Goal: Find specific page/section: Find specific page/section

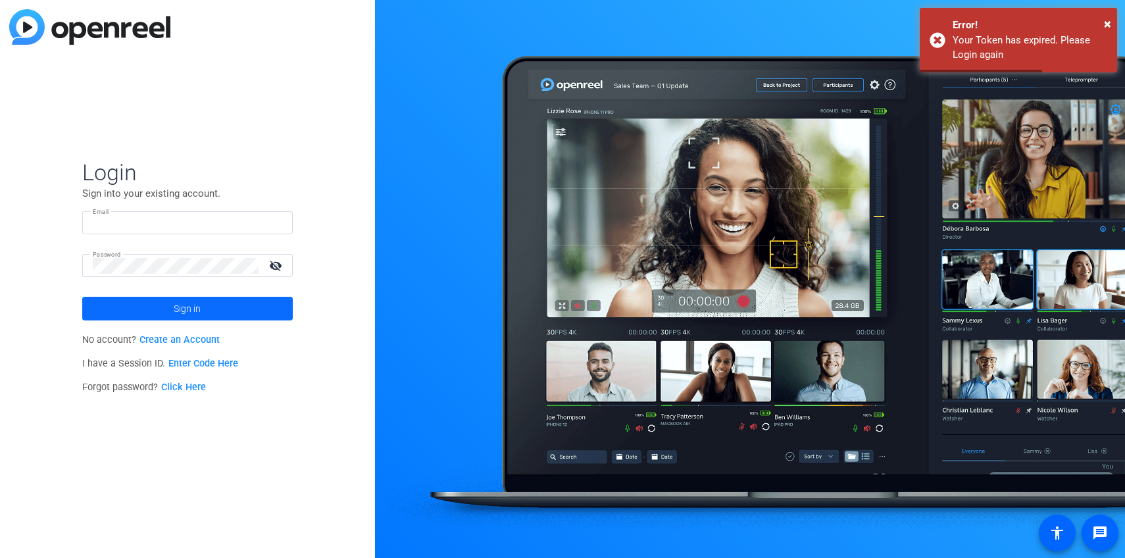
type input "[PERSON_NAME][EMAIL_ADDRESS][DOMAIN_NAME]"
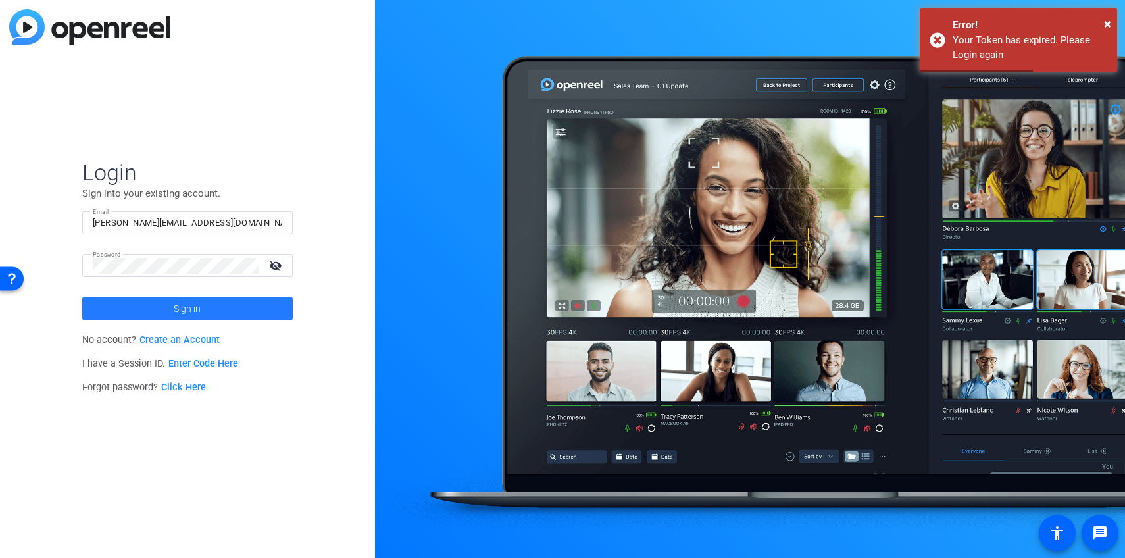
click at [232, 305] on span at bounding box center [187, 309] width 211 height 32
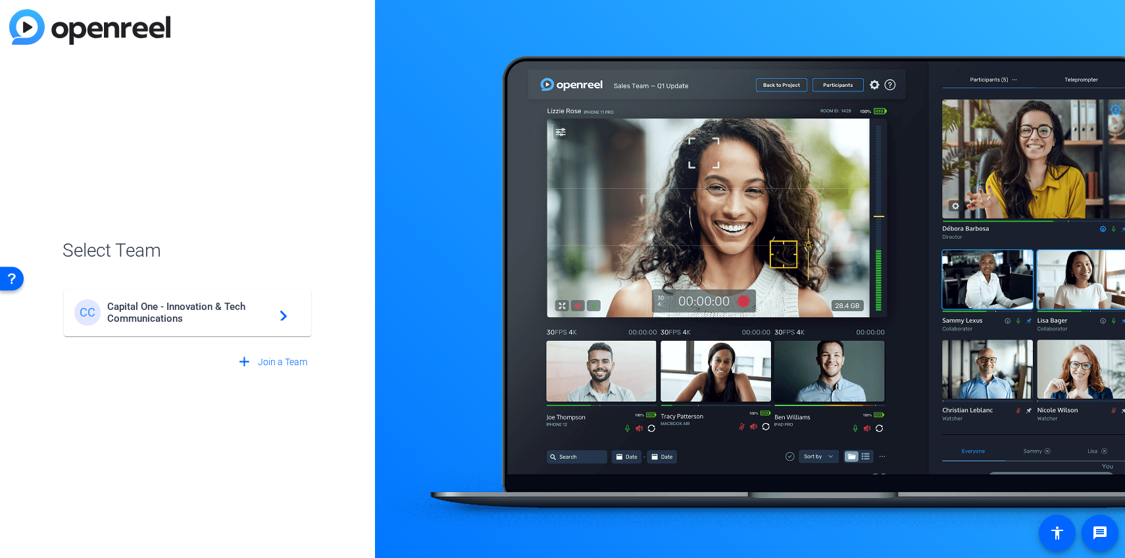
click at [232, 305] on span "Capital One - Innovation & Tech Communications" at bounding box center [189, 313] width 164 height 24
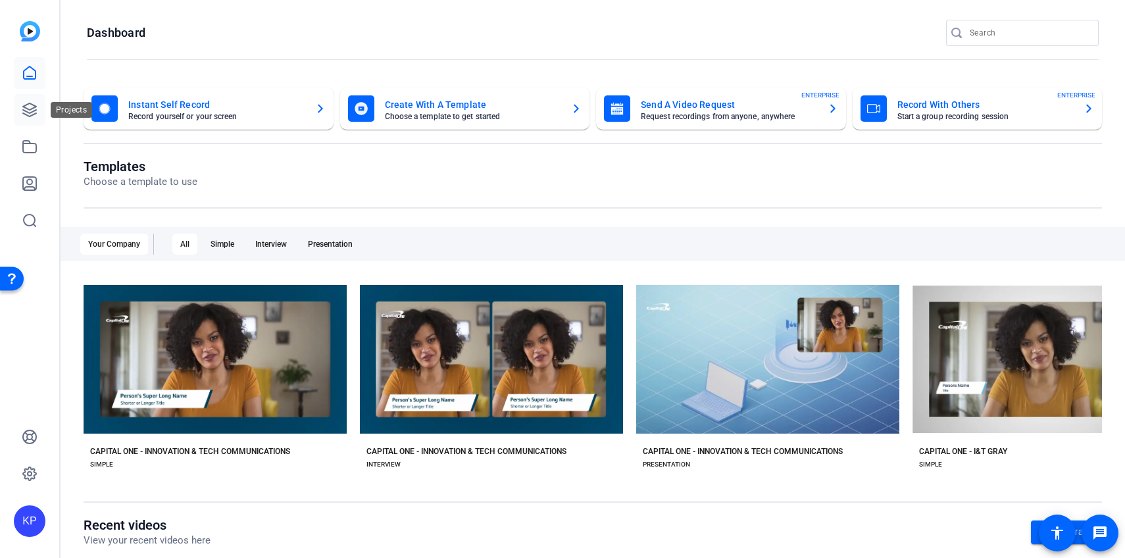
click at [30, 120] on link at bounding box center [30, 110] width 32 height 32
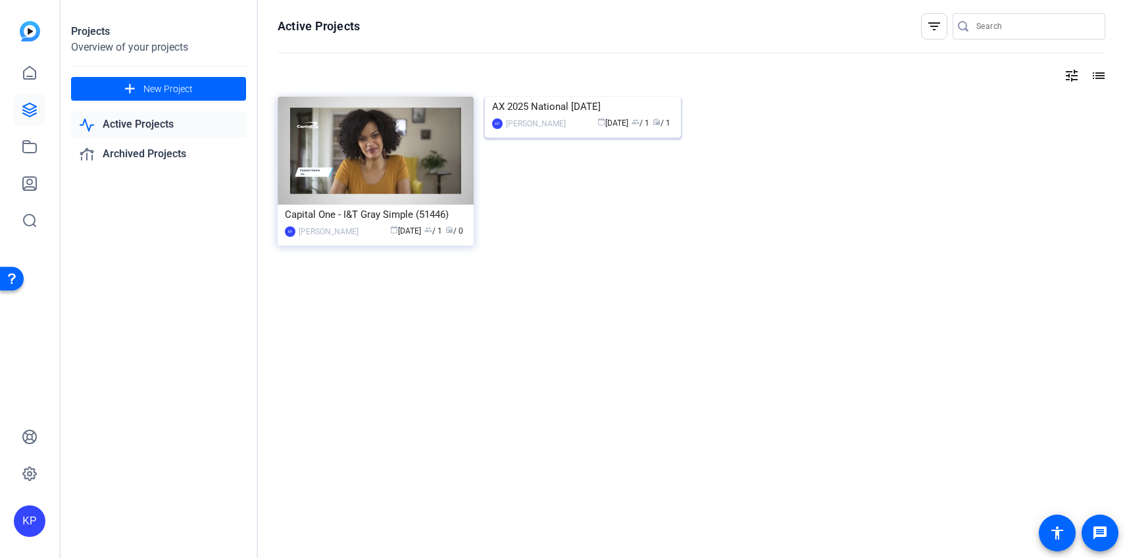
click at [566, 97] on img at bounding box center [583, 97] width 196 height 0
